Goal: Task Accomplishment & Management: Complete application form

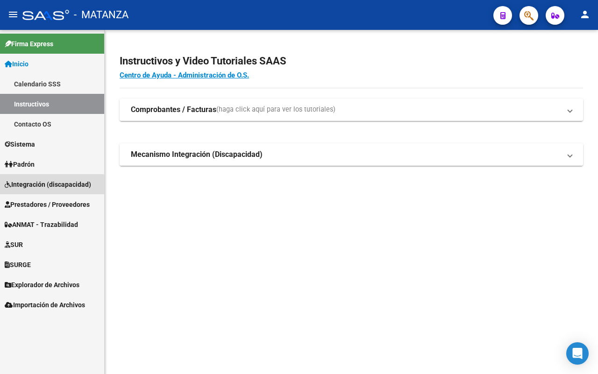
click at [36, 187] on span "Integración (discapacidad)" at bounding box center [48, 184] width 86 height 10
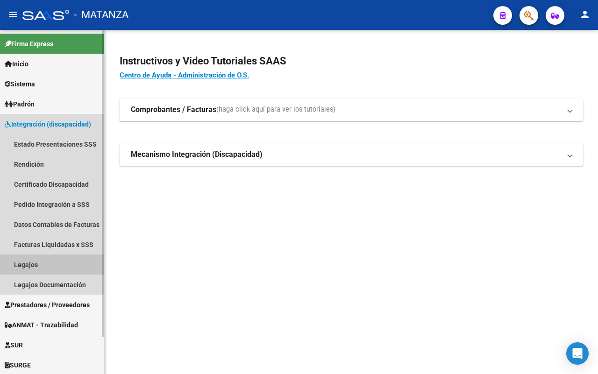
click at [24, 263] on link "Legajos" at bounding box center [52, 265] width 104 height 20
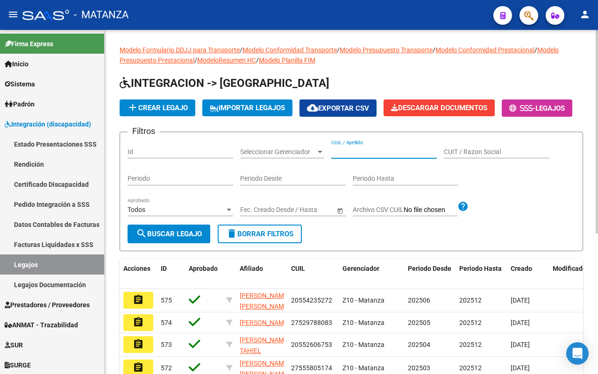
click at [370, 156] on input "CUIL / Apellido" at bounding box center [384, 152] width 106 height 8
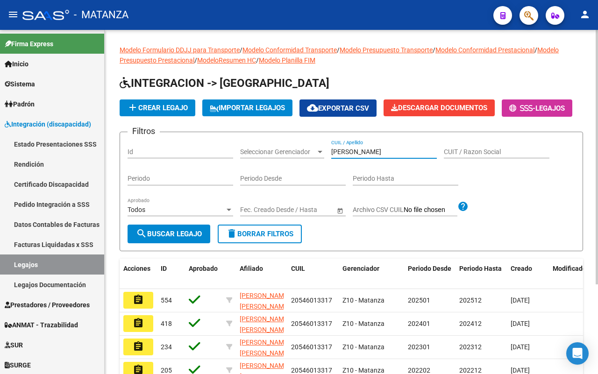
scroll to position [117, 0]
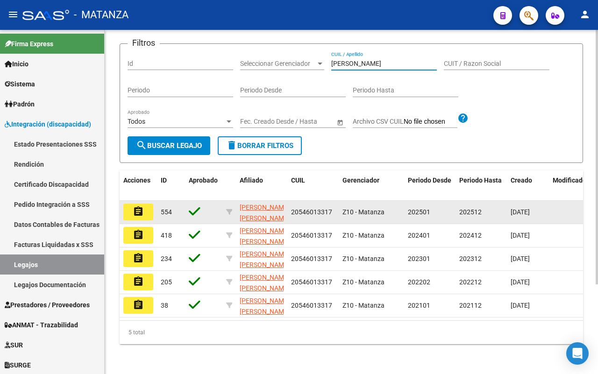
type input "[PERSON_NAME]"
click at [146, 209] on button "assignment" at bounding box center [138, 212] width 30 height 17
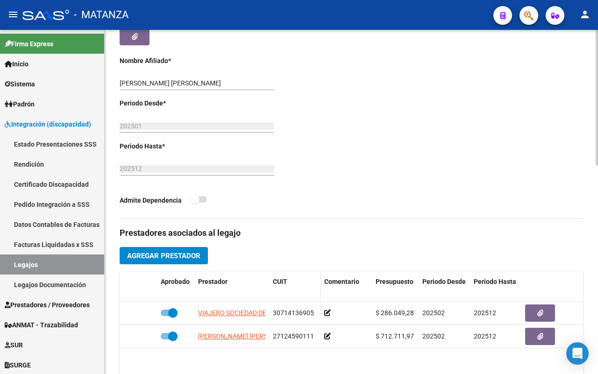
scroll to position [292, 0]
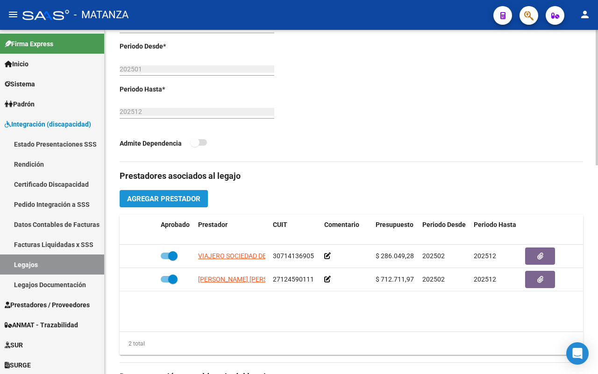
click at [165, 202] on span "Agregar Prestador" at bounding box center [163, 199] width 73 height 8
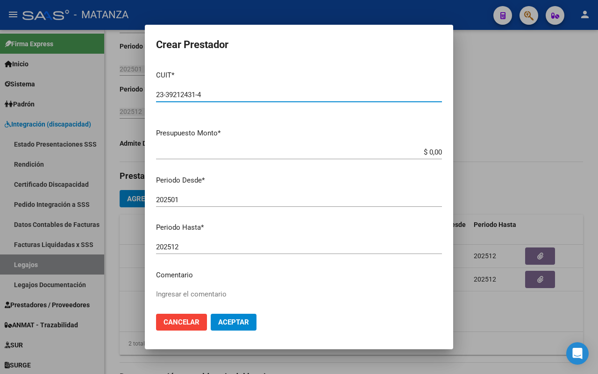
type input "23-39212431-4"
click at [431, 152] on input "$ 0,00" at bounding box center [299, 152] width 286 height 8
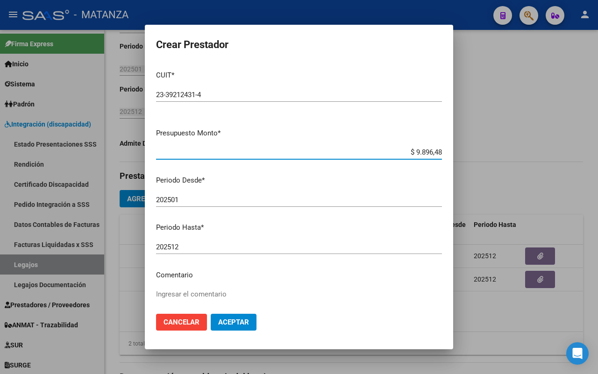
type input "$ 98.964,88"
click at [194, 202] on input "202501" at bounding box center [299, 200] width 286 height 8
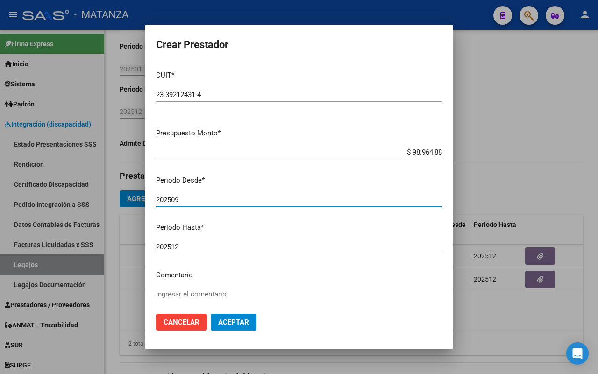
type input "202509"
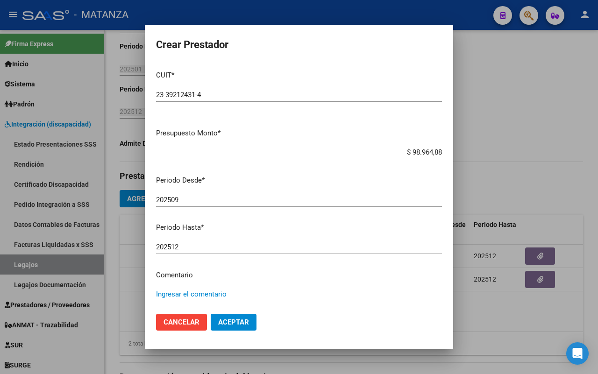
click at [221, 291] on textarea "Ingresar el comentario" at bounding box center [299, 311] width 286 height 44
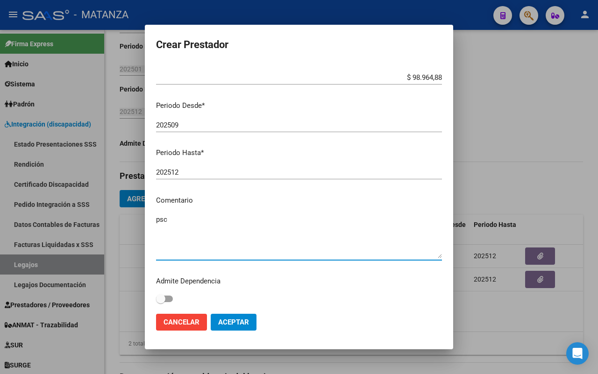
scroll to position [76, 0]
type textarea "psc"
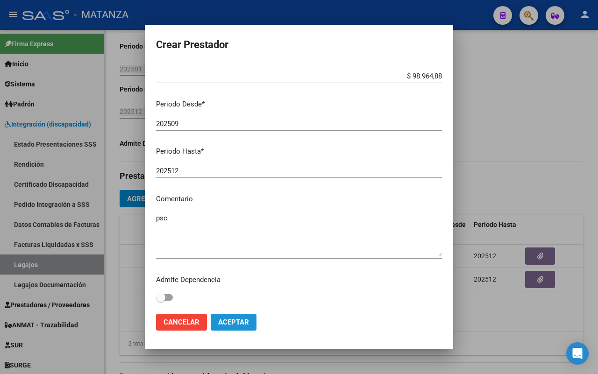
drag, startPoint x: 230, startPoint y: 316, endPoint x: 255, endPoint y: 303, distance: 28.6
click at [233, 314] on button "Aceptar" at bounding box center [234, 322] width 46 height 17
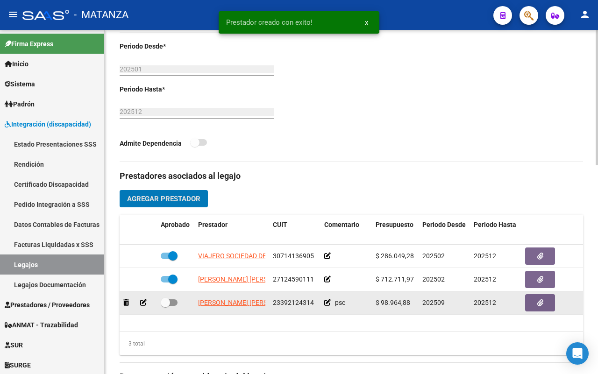
click at [175, 304] on span at bounding box center [169, 302] width 17 height 7
click at [165, 306] on input "checkbox" at bounding box center [165, 306] width 0 height 0
checkbox input "true"
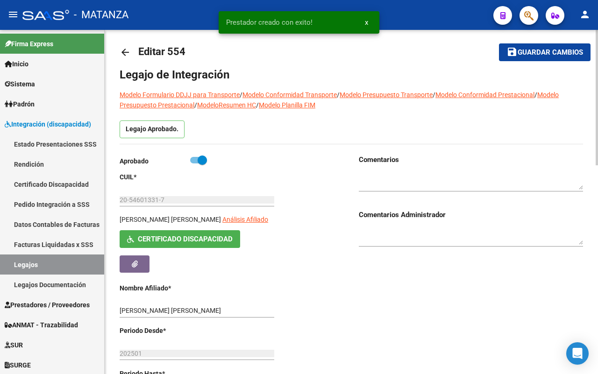
scroll to position [0, 0]
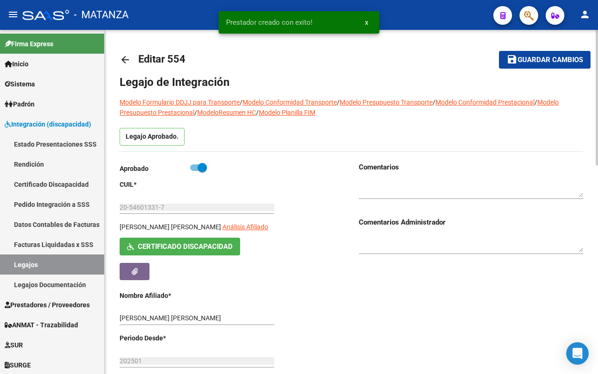
drag, startPoint x: 557, startPoint y: 61, endPoint x: 548, endPoint y: 60, distance: 9.9
click at [557, 60] on span "Guardar cambios" at bounding box center [550, 60] width 65 height 8
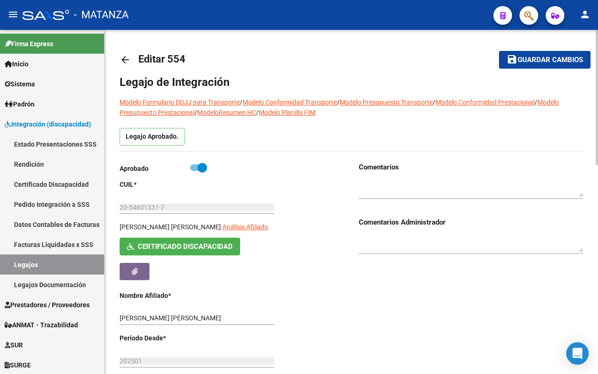
click at [124, 57] on mat-icon "arrow_back" at bounding box center [125, 59] width 11 height 11
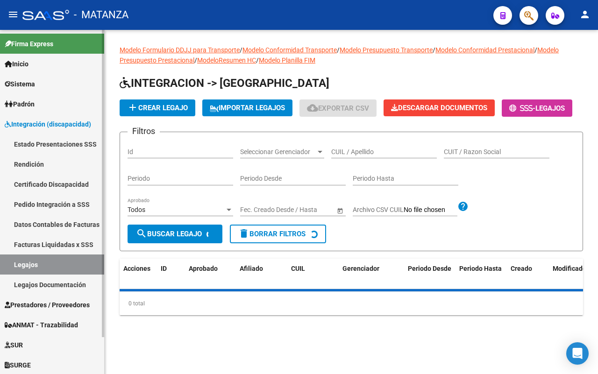
drag, startPoint x: 21, startPoint y: 262, endPoint x: 31, endPoint y: 260, distance: 10.1
click at [22, 262] on link "Legajos" at bounding box center [52, 265] width 104 height 20
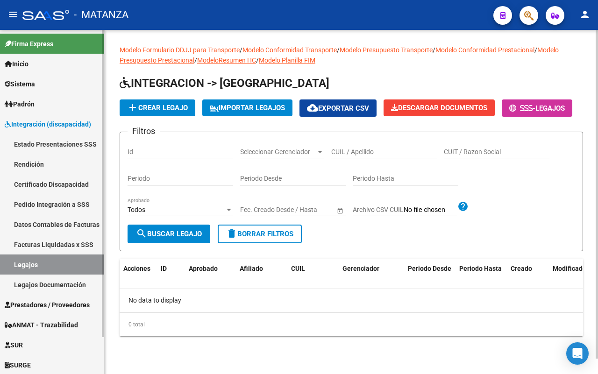
click at [35, 85] on span "Sistema" at bounding box center [20, 84] width 30 height 10
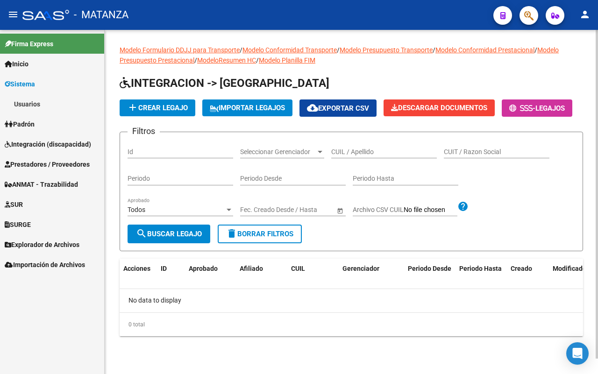
click at [52, 144] on span "Integración (discapacidad)" at bounding box center [48, 144] width 86 height 10
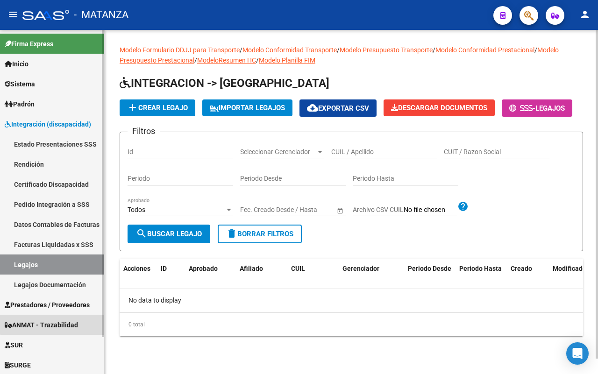
click at [62, 323] on span "ANMAT - Trazabilidad" at bounding box center [41, 325] width 73 height 10
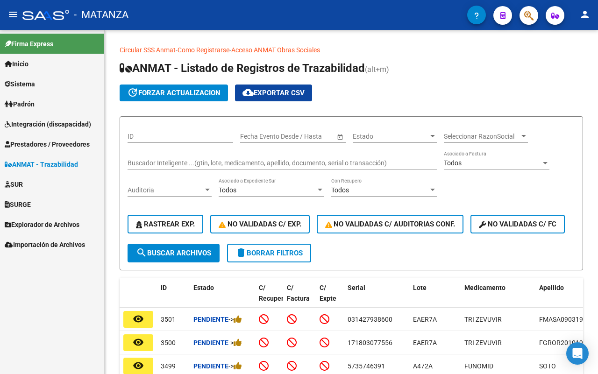
click at [177, 164] on input "Buscador Inteligente ...(gtin, lote, medicamento, apellido, documento, serial o…" at bounding box center [282, 163] width 309 height 8
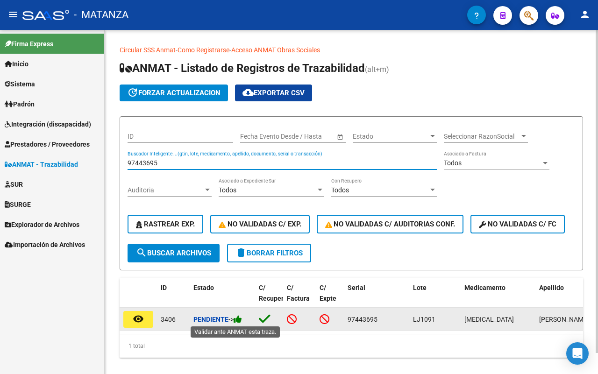
type input "97443695"
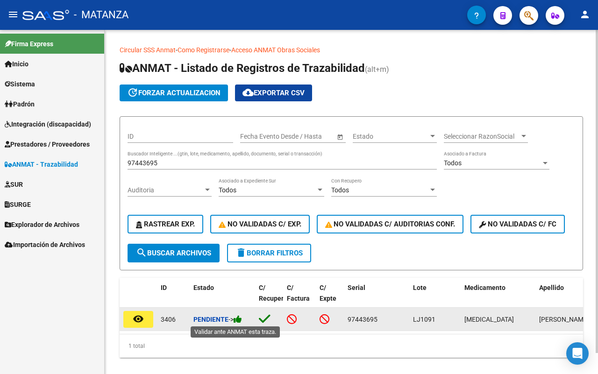
click at [241, 316] on icon at bounding box center [238, 319] width 8 height 9
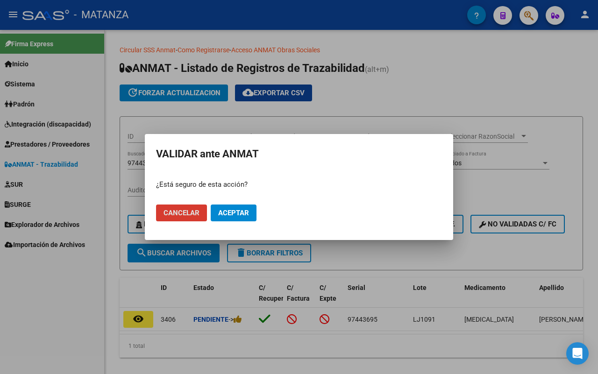
click at [234, 216] on span "Aceptar" at bounding box center [233, 213] width 31 height 8
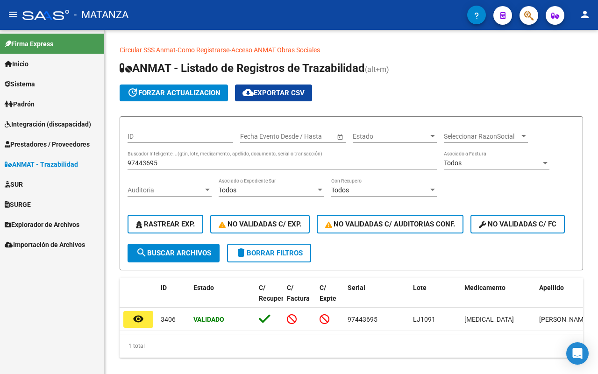
click at [54, 141] on span "Prestadores / Proveedores" at bounding box center [47, 144] width 85 height 10
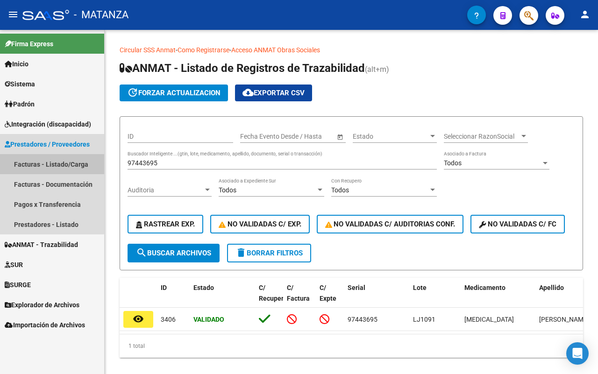
click at [49, 162] on link "Facturas - Listado/Carga" at bounding box center [52, 164] width 104 height 20
